Goal: Communication & Community: Answer question/provide support

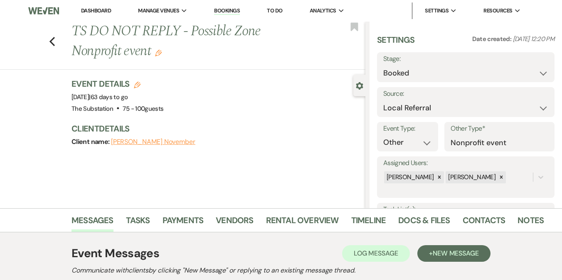
select select "20"
select select "13"
click at [102, 9] on link "Dashboard" at bounding box center [96, 10] width 30 height 7
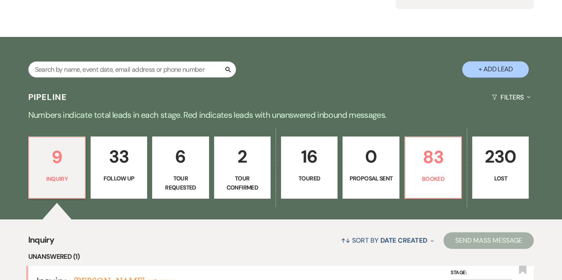
scroll to position [120, 0]
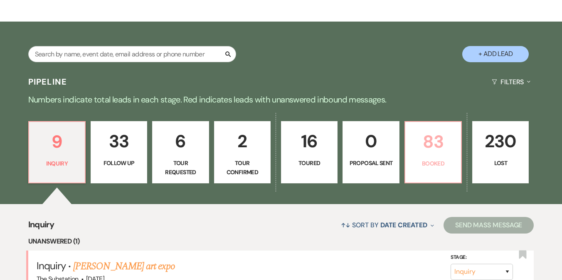
click at [441, 155] on link "83 Booked" at bounding box center [432, 152] width 57 height 62
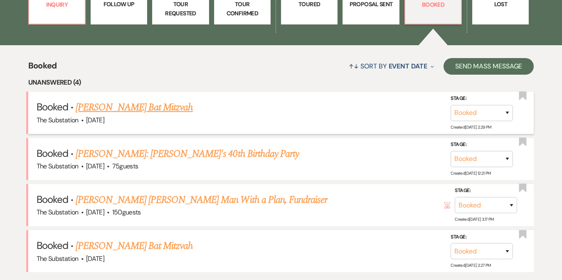
scroll to position [300, 0]
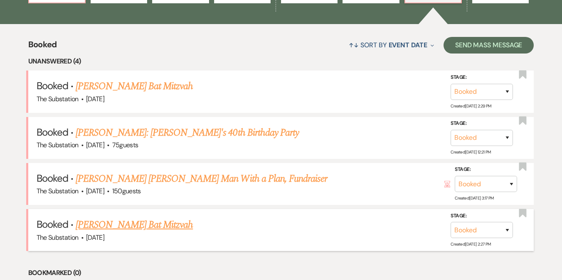
click at [163, 221] on link "[PERSON_NAME] Bat Mitzvah" at bounding box center [134, 225] width 117 height 15
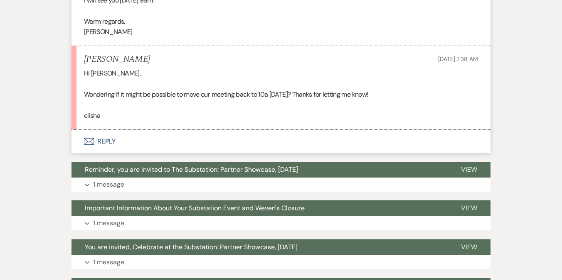
click at [111, 151] on button "Envelope Reply" at bounding box center [280, 141] width 419 height 23
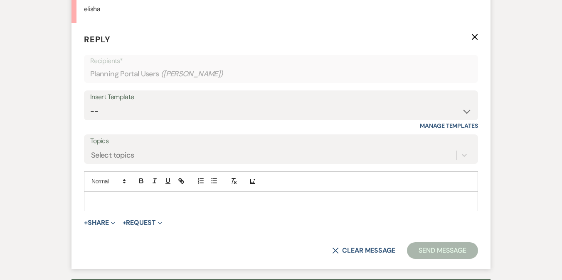
scroll to position [2956, 0]
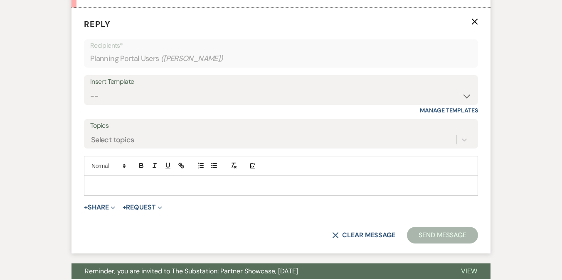
click at [106, 206] on form "Reply X Recipients* Planning Portal Users ( [PERSON_NAME] ) Insert Template -- …" at bounding box center [280, 131] width 419 height 246
click at [108, 191] on p at bounding box center [281, 186] width 381 height 9
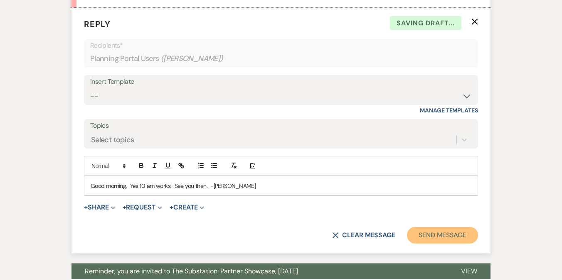
click at [438, 244] on button "Send Message" at bounding box center [442, 235] width 71 height 17
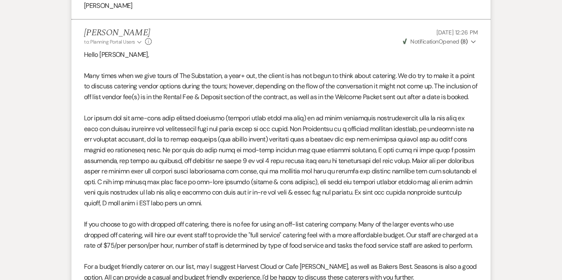
scroll to position [1384, 0]
